Goal: Task Accomplishment & Management: Use online tool/utility

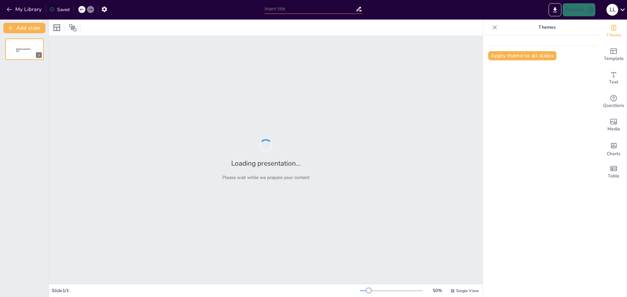
type input "Optimización del Rendimiento: Arquitectura de Información para el Análisis de C…"
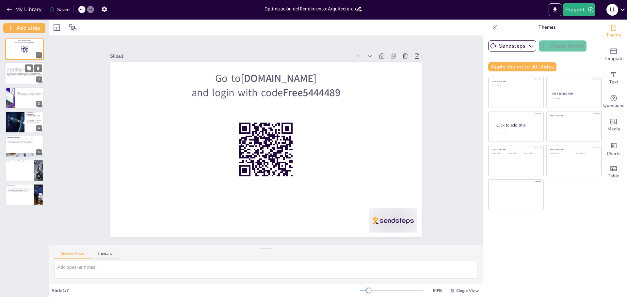
click at [17, 77] on p "Generated with Sendsteps.ai" at bounding box center [24, 77] width 35 height 1
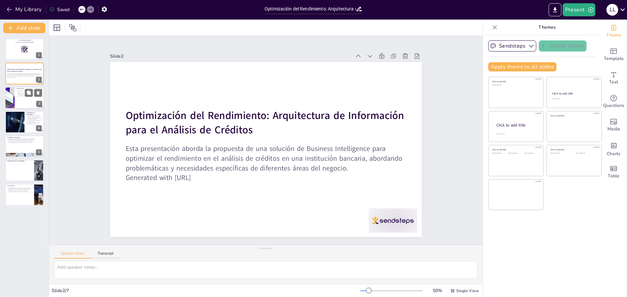
click at [16, 100] on div at bounding box center [24, 98] width 39 height 22
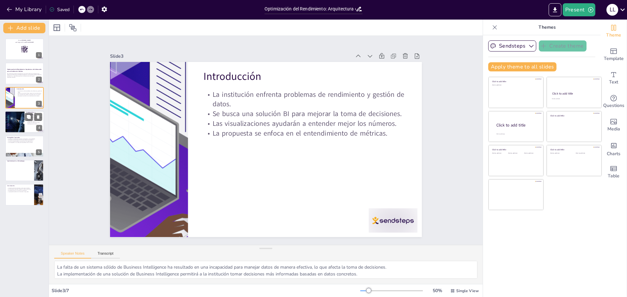
click at [21, 120] on div at bounding box center [14, 122] width 29 height 22
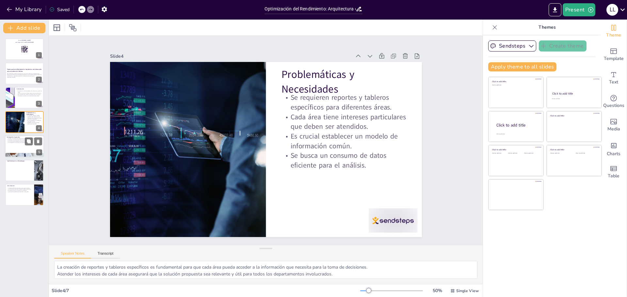
click at [12, 144] on div at bounding box center [24, 146] width 39 height 22
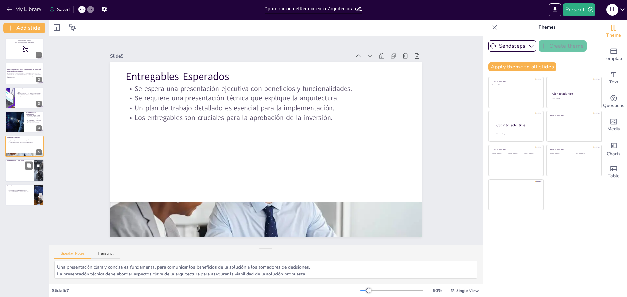
click at [17, 171] on ul at bounding box center [19, 172] width 29 height 20
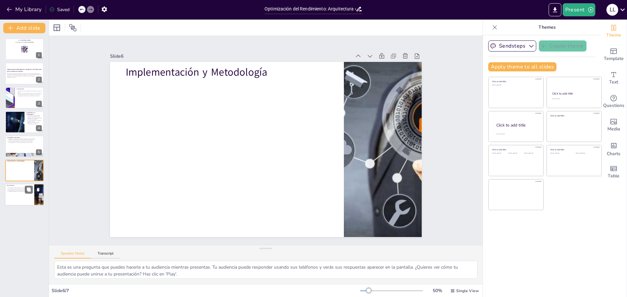
click at [22, 194] on div at bounding box center [24, 195] width 39 height 22
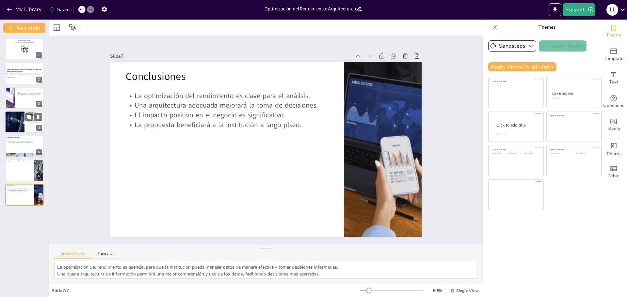
click at [13, 117] on div at bounding box center [14, 122] width 29 height 22
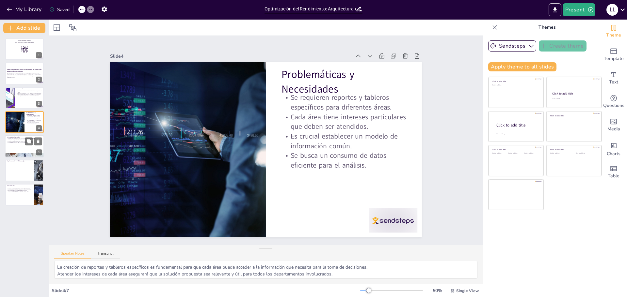
click at [12, 147] on div at bounding box center [24, 146] width 39 height 22
type textarea "Una presentación clara y concisa es fundamental para comunicar los beneficios d…"
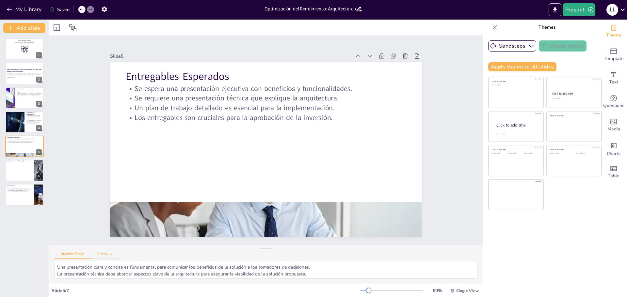
click at [108, 252] on button "Transcript" at bounding box center [105, 255] width 29 height 7
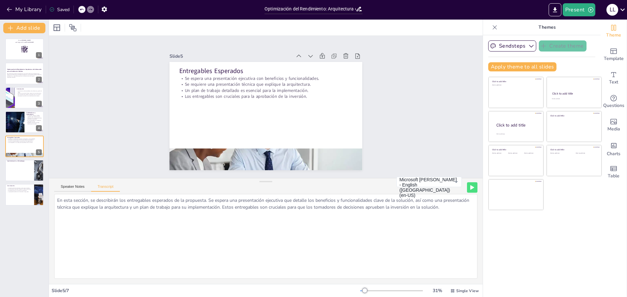
drag, startPoint x: 261, startPoint y: 250, endPoint x: 275, endPoint y: 183, distance: 68.5
click at [275, 183] on div "Speaker Notes Transcript Microsoft David - English (United States) (en-US) Micr…" at bounding box center [265, 231] width 433 height 106
click at [70, 188] on button "Speaker Notes" at bounding box center [72, 188] width 37 height 7
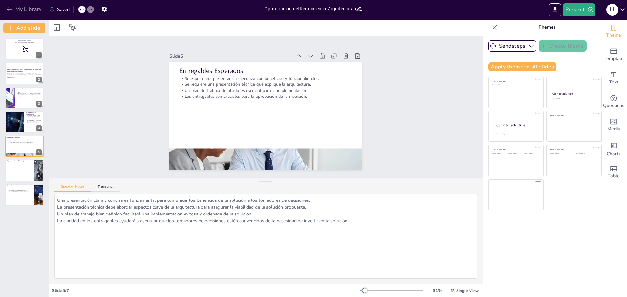
click at [8, 8] on icon "button" at bounding box center [9, 9] width 7 height 7
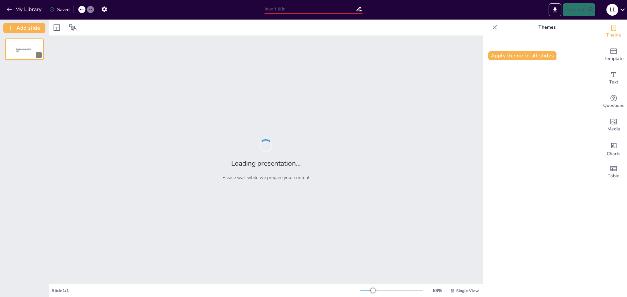
type input "Imported BC Santander.pptx"
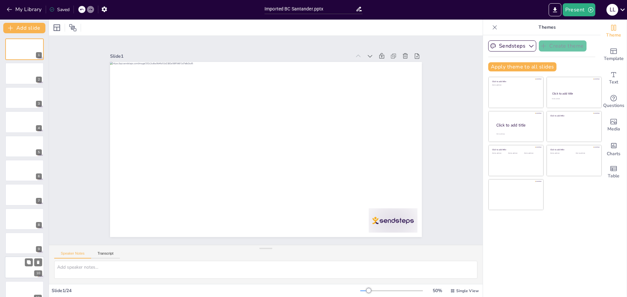
click at [14, 218] on div at bounding box center [24, 220] width 39 height 22
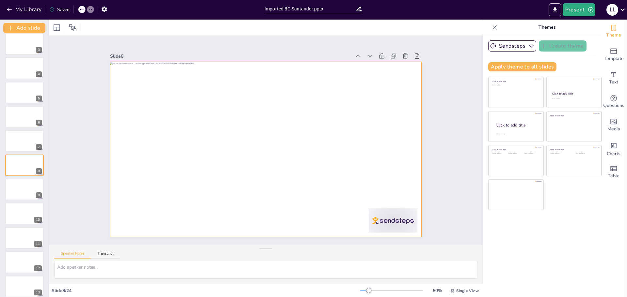
click at [184, 131] on div at bounding box center [266, 149] width 312 height 175
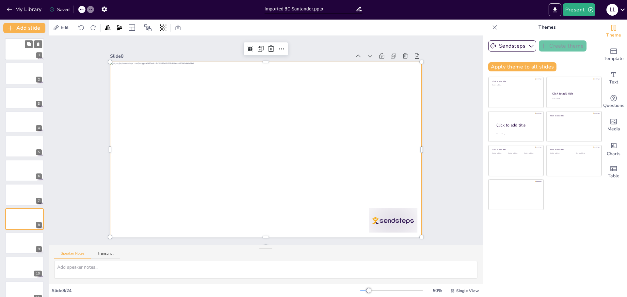
click at [24, 46] on div at bounding box center [24, 49] width 39 height 22
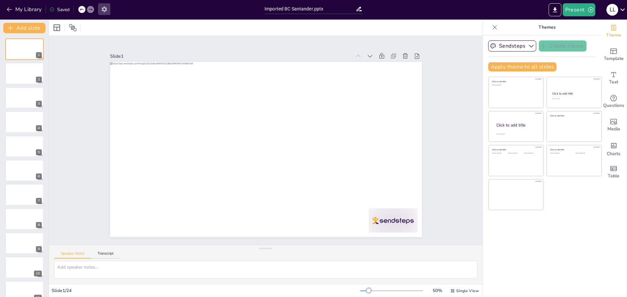
click at [108, 10] on icon "button" at bounding box center [104, 9] width 7 height 7
click at [104, 9] on icon "button" at bounding box center [104, 9] width 7 height 7
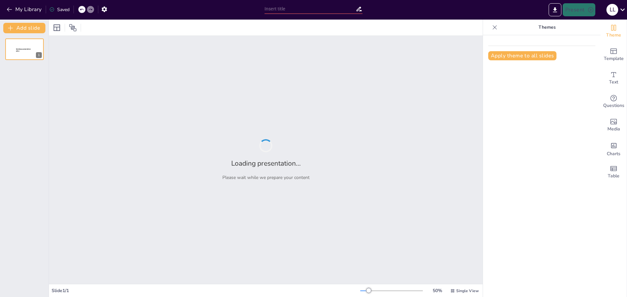
type input "Arquitectura de Datos: Soluciones para Mejorar el Rendimiento y la Seguridad en…"
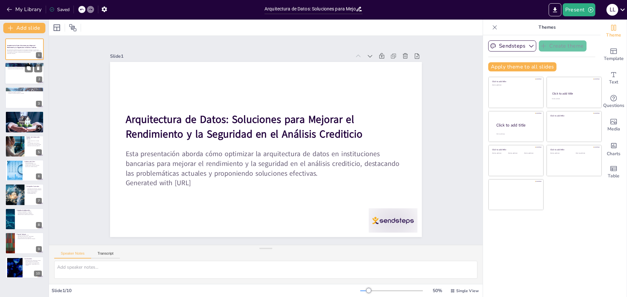
click at [15, 79] on div at bounding box center [24, 74] width 39 height 22
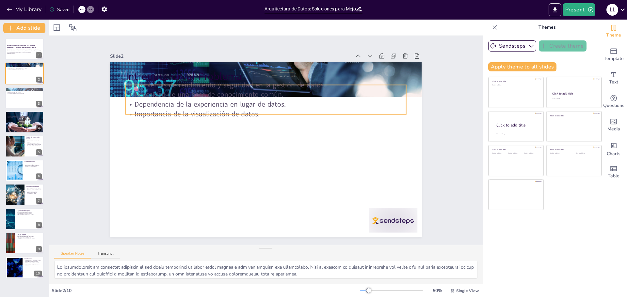
click at [266, 112] on div "Introducción al Problema Problemas de rendimiento y seguridad en la gestión de …" at bounding box center [257, 135] width 307 height 357
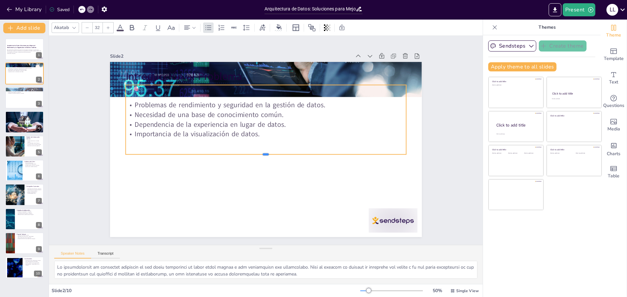
drag, startPoint x: 262, startPoint y: 112, endPoint x: 268, endPoint y: 152, distance: 40.5
click at [268, 152] on div at bounding box center [256, 154] width 230 height 169
click at [14, 96] on div at bounding box center [24, 98] width 39 height 22
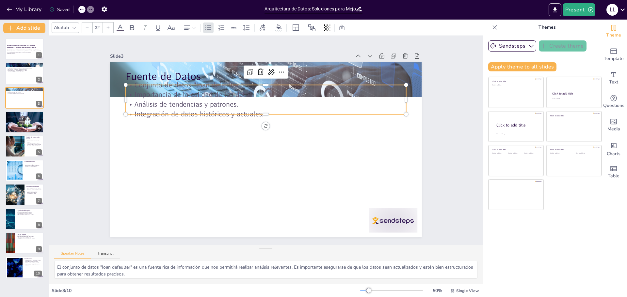
click at [261, 110] on p "Integración de datos históricos y actuales." at bounding box center [287, 156] width 173 height 233
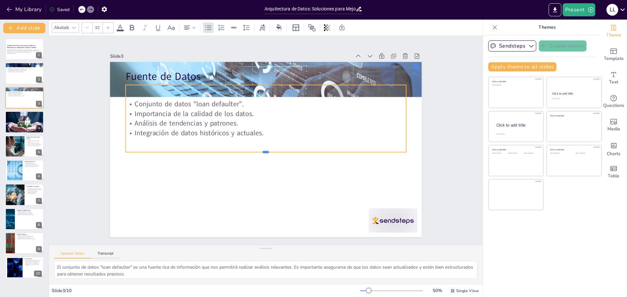
drag, startPoint x: 260, startPoint y: 113, endPoint x: 256, endPoint y: 151, distance: 38.1
click at [256, 151] on div at bounding box center [252, 136] width 92 height 268
click at [15, 125] on div at bounding box center [24, 121] width 39 height 29
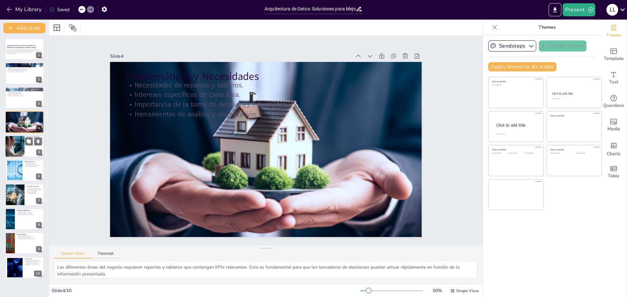
click at [19, 146] on div at bounding box center [14, 146] width 39 height 22
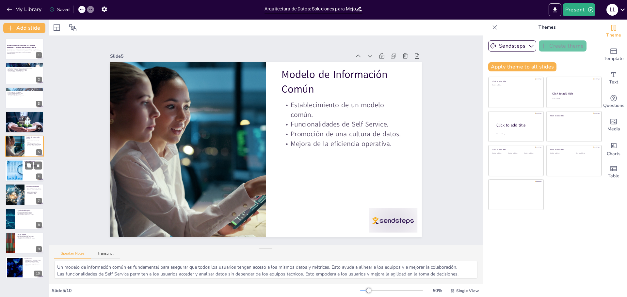
click at [20, 173] on div at bounding box center [15, 171] width 30 height 20
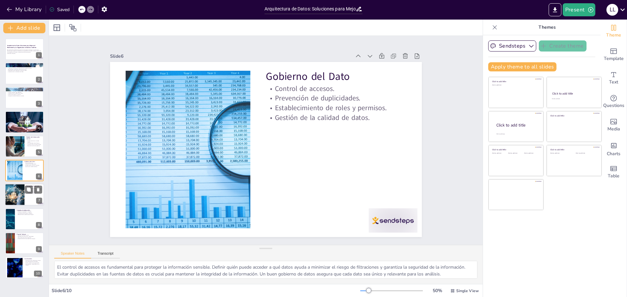
click at [18, 198] on div at bounding box center [14, 195] width 40 height 22
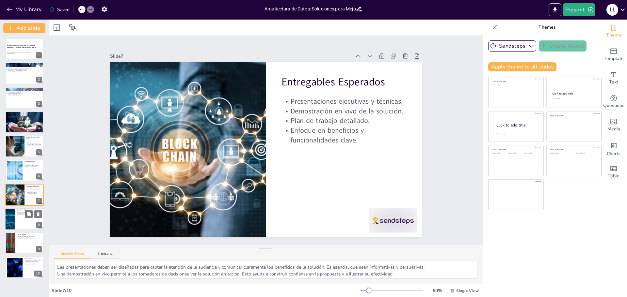
click at [22, 219] on div at bounding box center [24, 219] width 39 height 22
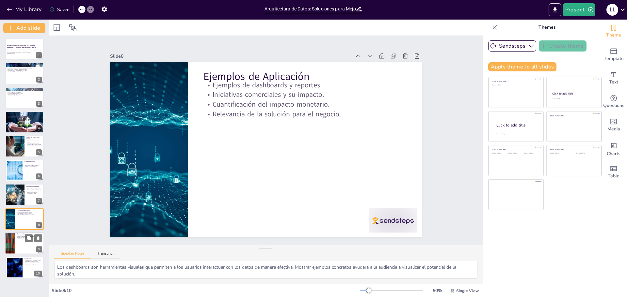
click at [21, 243] on div at bounding box center [24, 243] width 39 height 22
type textarea "Las historias de usuario ayudan a definir los requisitos desde la perspectiva d…"
